Goal: Find specific page/section: Find specific page/section

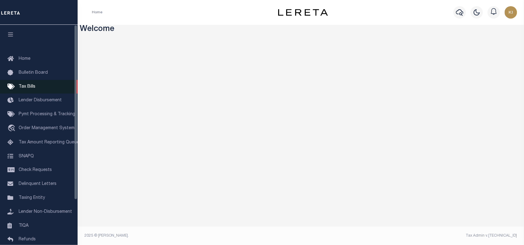
click at [28, 88] on span "Tax Bills" at bounding box center [27, 87] width 17 height 4
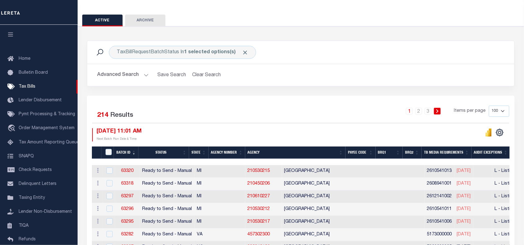
scroll to position [162, 0]
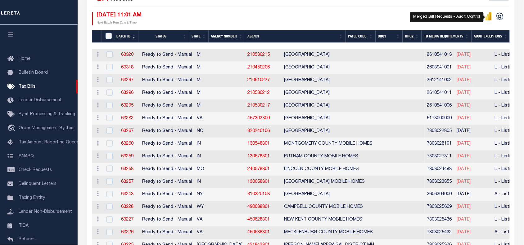
click at [489, 20] on icon "" at bounding box center [488, 17] width 3 height 6
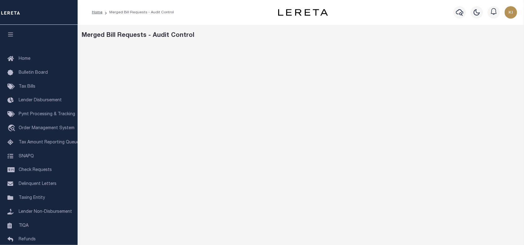
scroll to position [50, 0]
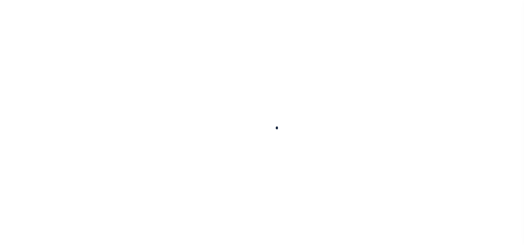
scroll to position [50, 0]
